Goal: Task Accomplishment & Management: Use online tool/utility

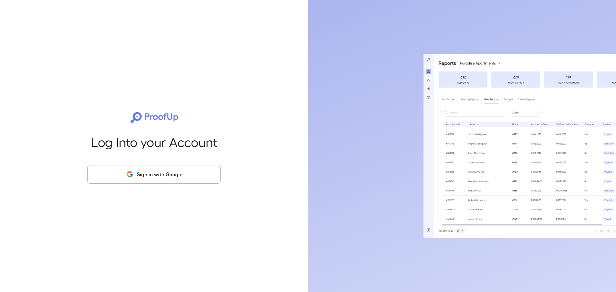
click at [158, 172] on button "Sign in with Google" at bounding box center [153, 174] width 133 height 19
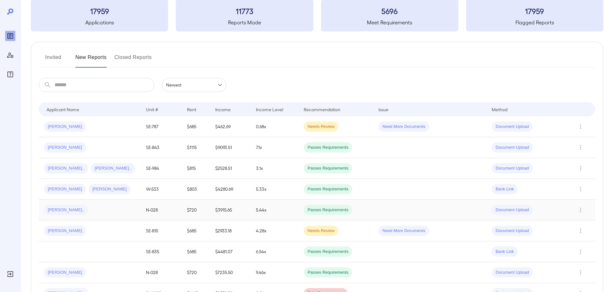
scroll to position [128, 0]
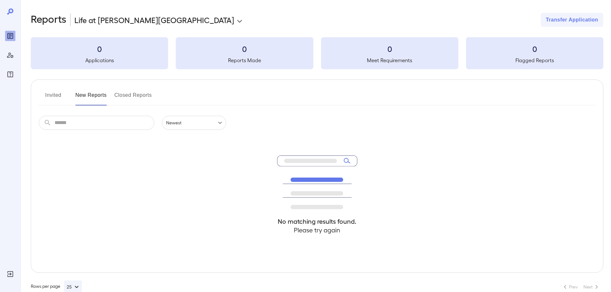
scroll to position [14, 0]
